Goal: Check status: Check status

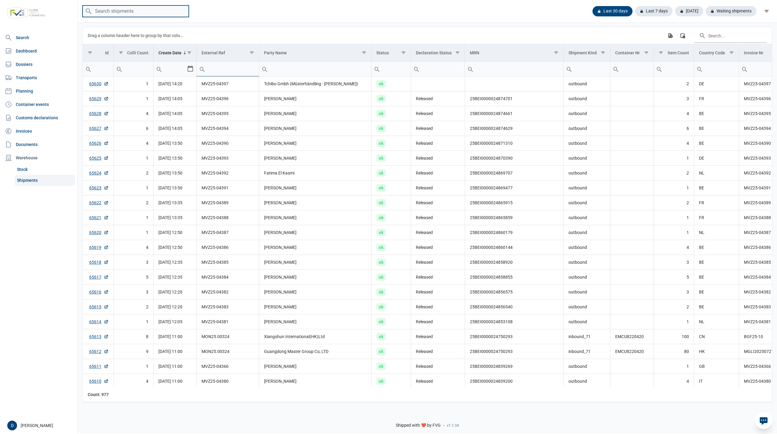
click at [116, 14] on input "search" at bounding box center [136, 11] width 106 height 12
click at [120, 11] on input "search" at bounding box center [136, 11] width 106 height 12
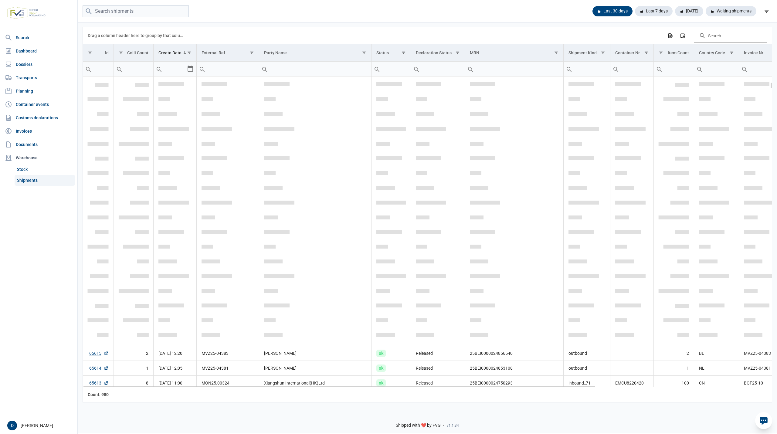
scroll to position [270, 0]
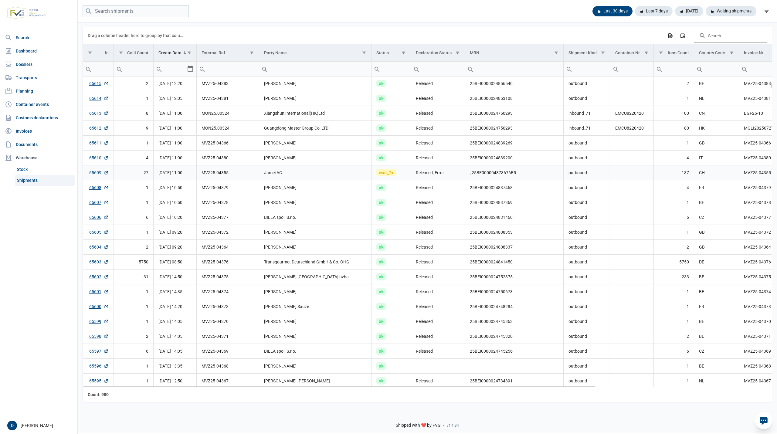
click at [97, 173] on link "65609" at bounding box center [98, 173] width 19 height 6
click at [731, 12] on div "Waiting shipments" at bounding box center [729, 11] width 56 height 10
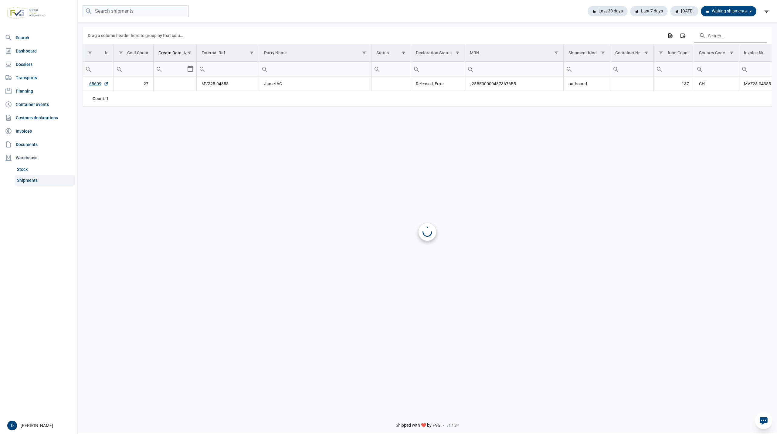
scroll to position [0, 0]
click at [635, 8] on div "Last 30 days" at bounding box center [654, 11] width 38 height 10
